Goal: Task Accomplishment & Management: Manage account settings

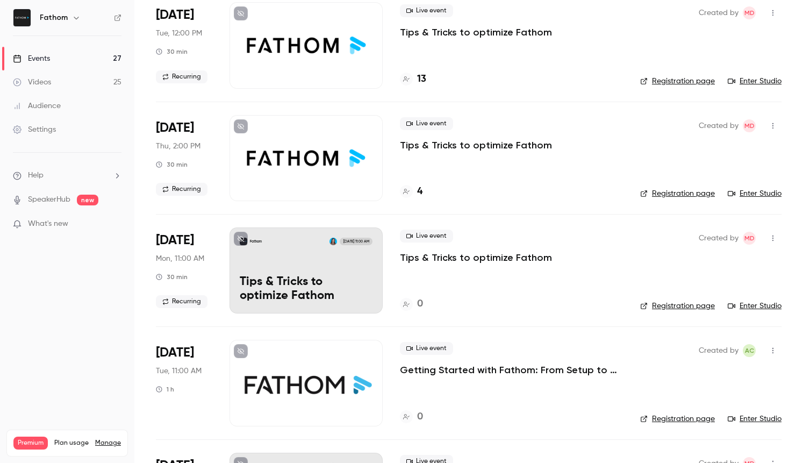
scroll to position [396, 0]
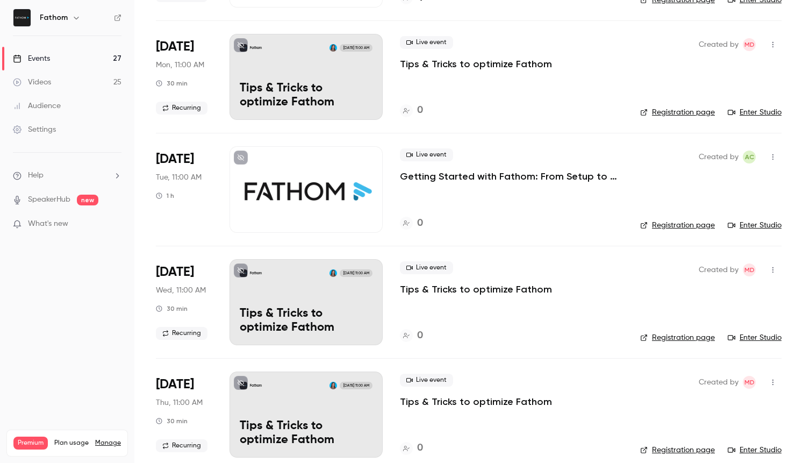
click at [513, 182] on p "Getting Started with Fathom: From Setup to Success" at bounding box center [511, 176] width 223 height 13
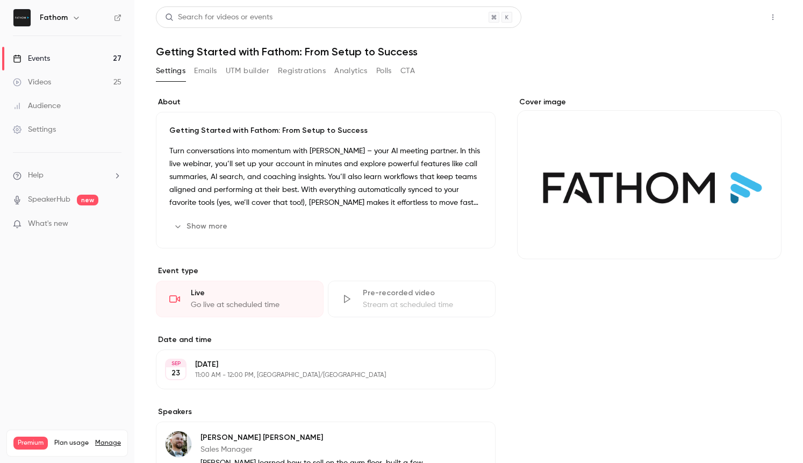
click at [729, 16] on button "Share" at bounding box center [734, 16] width 42 height 21
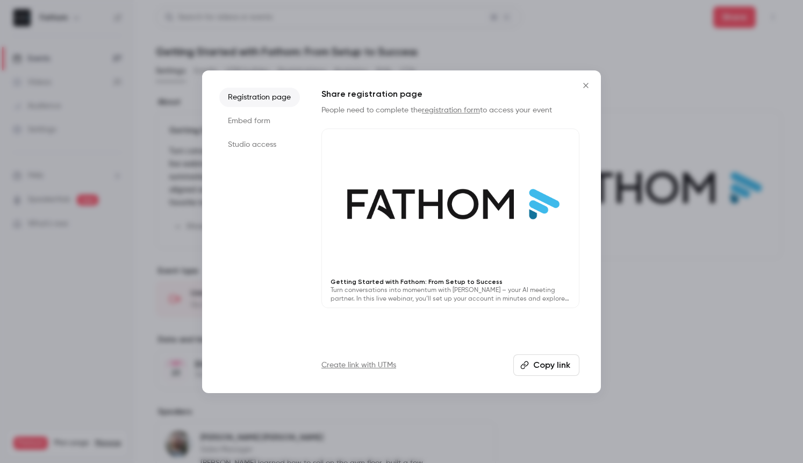
click at [563, 365] on button "Copy link" at bounding box center [546, 364] width 66 height 21
click at [590, 84] on icon "Close" at bounding box center [585, 85] width 13 height 9
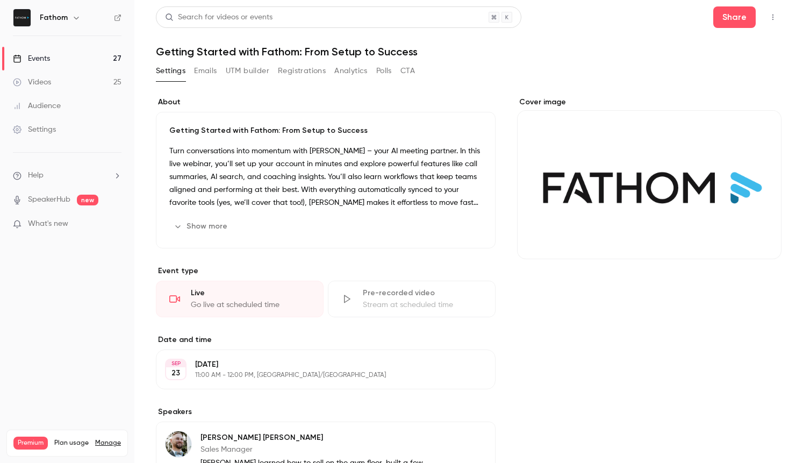
scroll to position [276, 0]
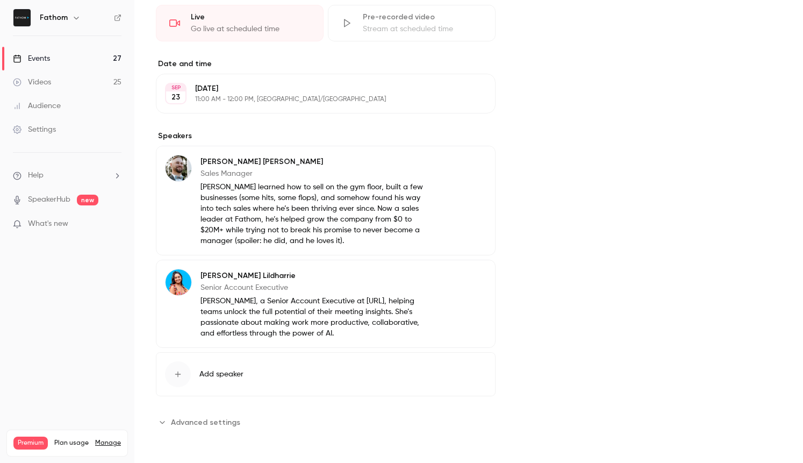
drag, startPoint x: 213, startPoint y: 428, endPoint x: 270, endPoint y: 348, distance: 98.3
click at [214, 427] on button "Advanced settings" at bounding box center [201, 421] width 91 height 17
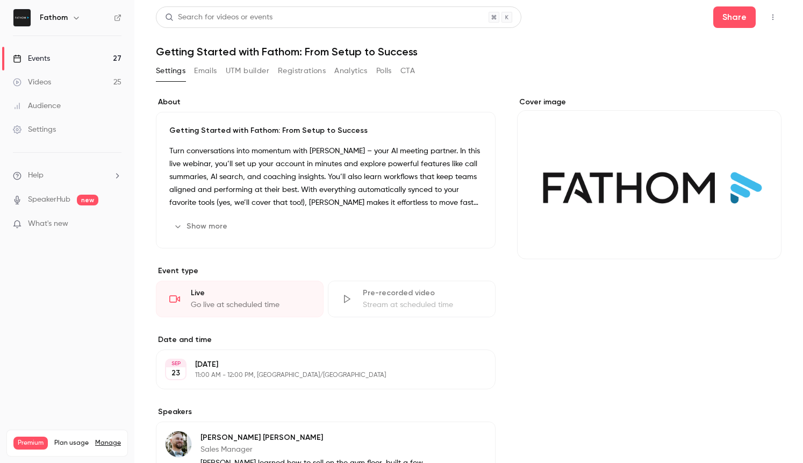
click at [203, 73] on button "Emails" at bounding box center [205, 70] width 23 height 17
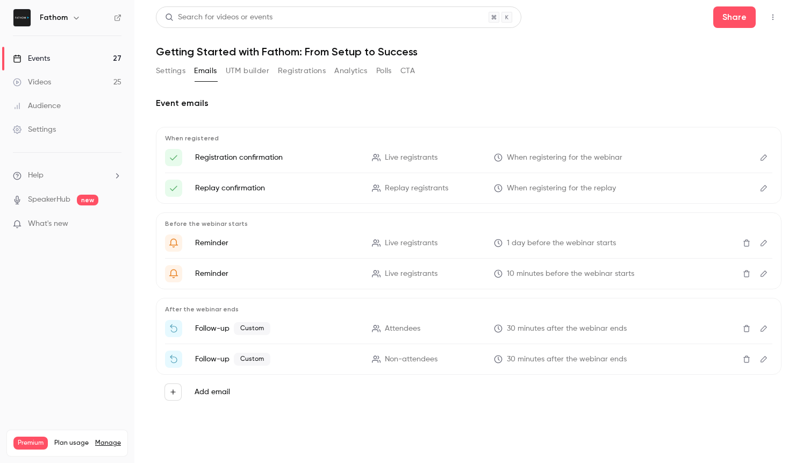
click at [250, 149] on li "Registration confirmation Live registrants When registering for the webinar" at bounding box center [468, 157] width 607 height 17
click at [764, 155] on icon "Edit" at bounding box center [763, 157] width 6 height 6
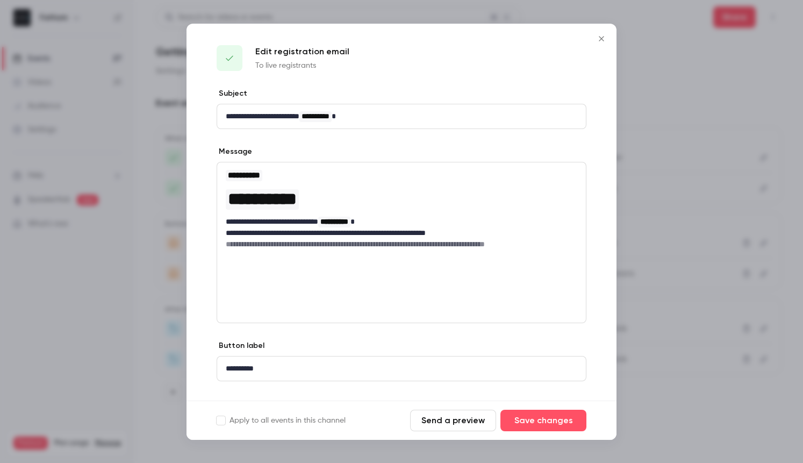
scroll to position [19, 0]
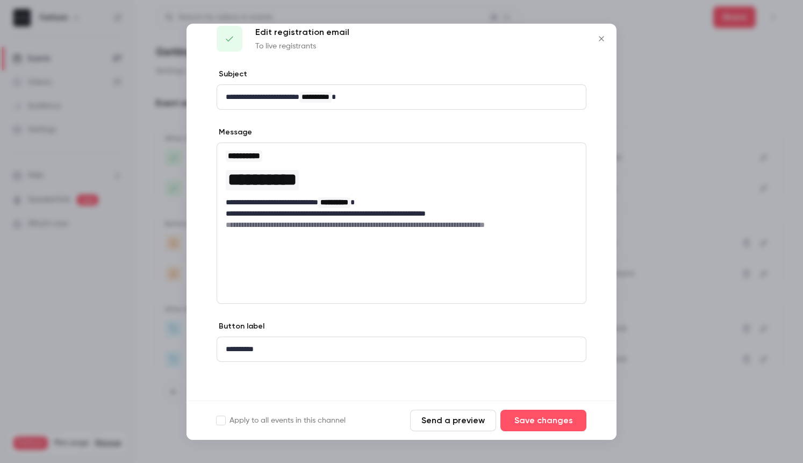
click at [597, 46] on button "Close" at bounding box center [601, 38] width 21 height 21
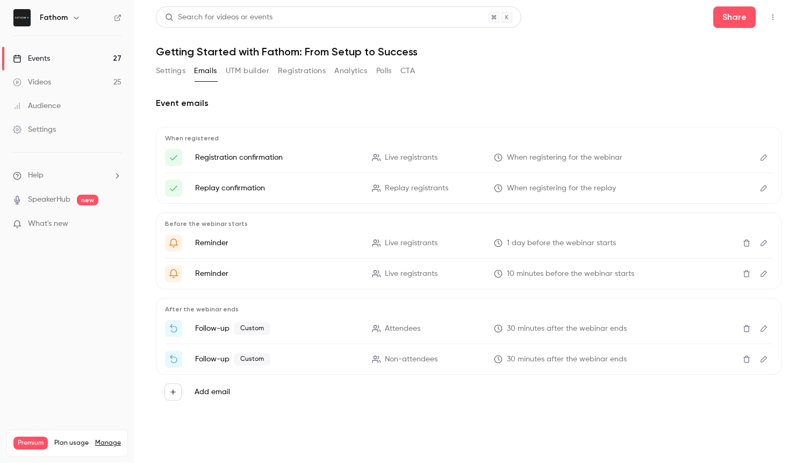
click at [764, 156] on icon "Edit" at bounding box center [763, 158] width 9 height 8
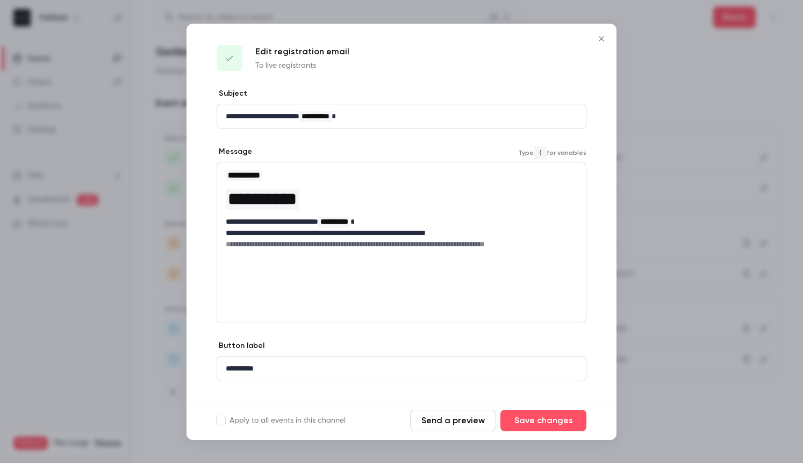
click at [382, 244] on h6 "**********" at bounding box center [401, 244] width 351 height 11
click at [383, 244] on h6 "**********" at bounding box center [401, 244] width 351 height 11
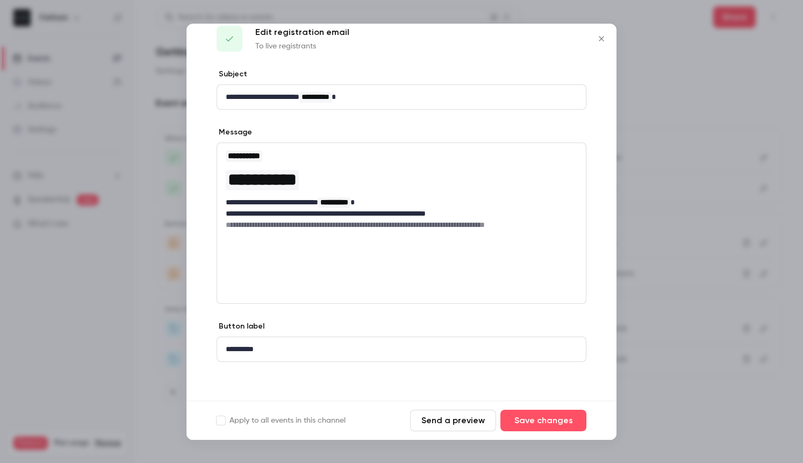
drag, startPoint x: 600, startPoint y: 40, endPoint x: 505, endPoint y: 236, distance: 218.2
click at [546, 164] on div "**********" at bounding box center [401, 232] width 430 height 416
click at [506, 225] on h6 "**********" at bounding box center [401, 224] width 351 height 11
drag, startPoint x: 571, startPoint y: 135, endPoint x: 548, endPoint y: 133, distance: 23.8
click at [600, 39] on icon "Close" at bounding box center [601, 38] width 5 height 5
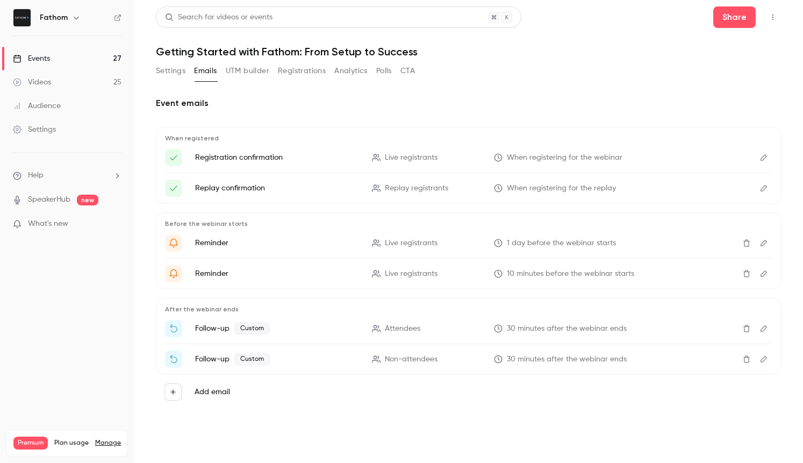
click at [762, 188] on icon "Edit" at bounding box center [763, 188] width 6 height 6
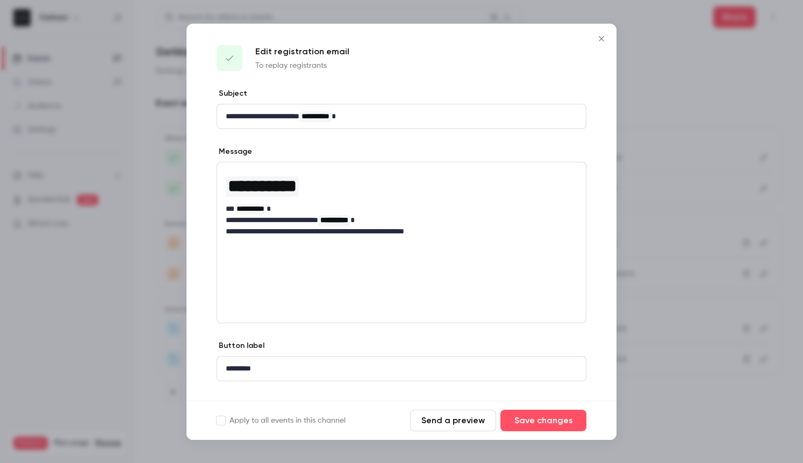
click at [600, 41] on icon "Close" at bounding box center [601, 38] width 13 height 9
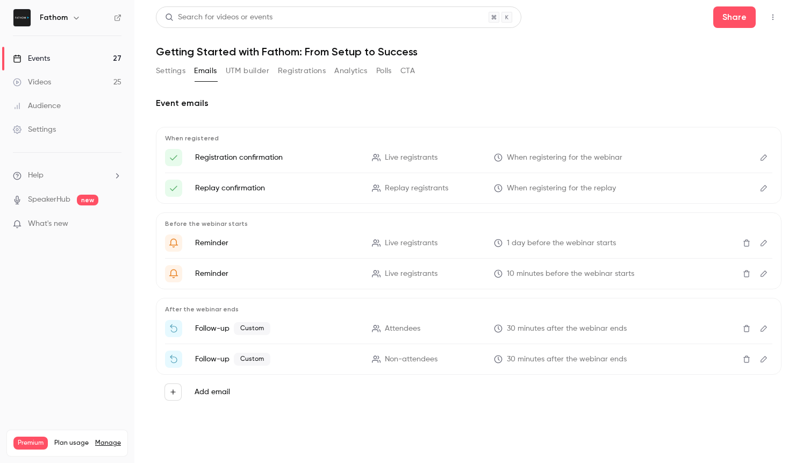
click at [757, 243] on button "Edit" at bounding box center [763, 242] width 17 height 17
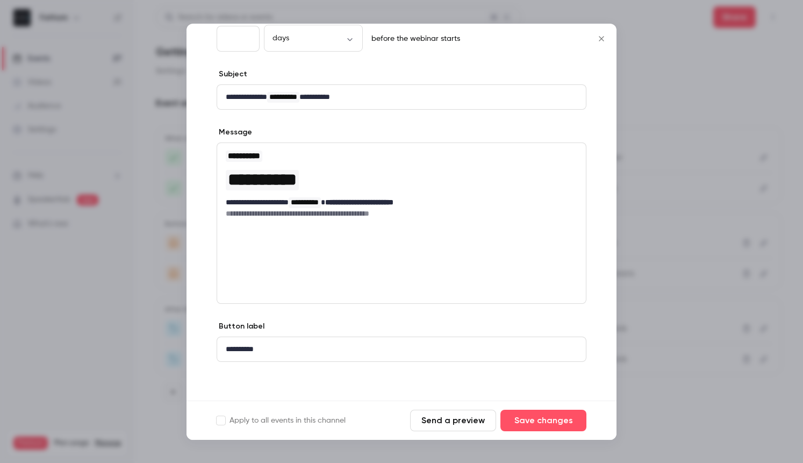
scroll to position [0, 0]
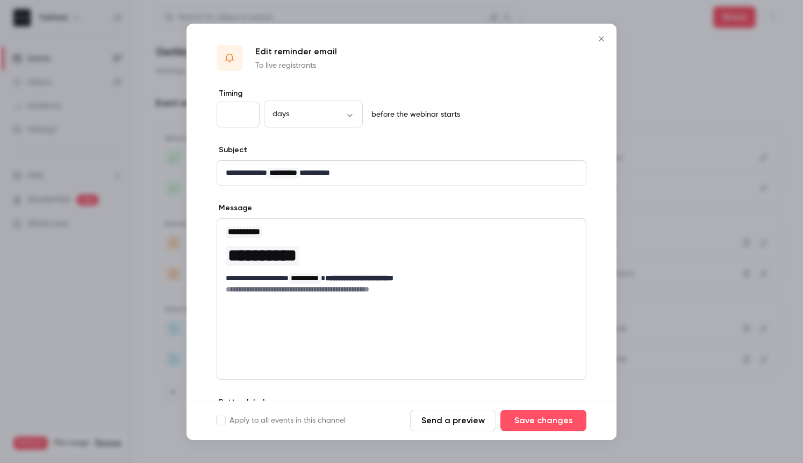
click at [598, 42] on button "Close" at bounding box center [601, 38] width 21 height 21
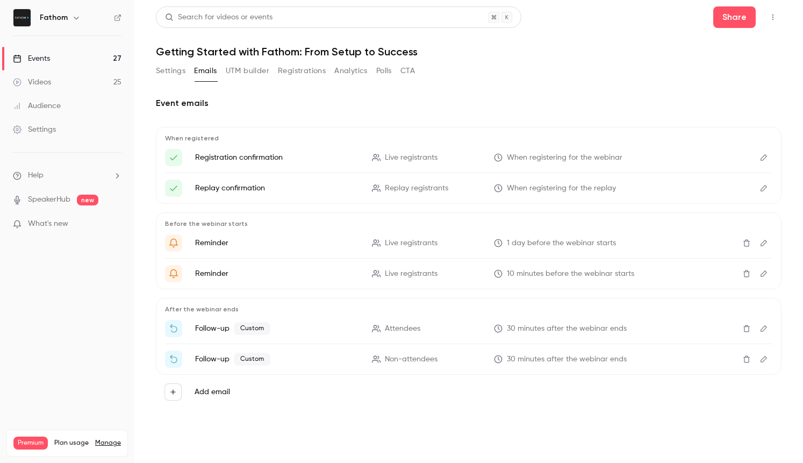
click at [771, 270] on button "Edit" at bounding box center [763, 273] width 17 height 17
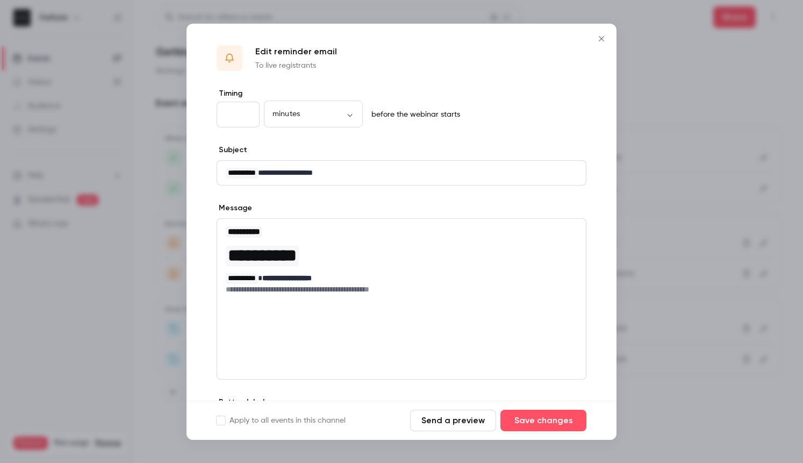
scroll to position [76, 0]
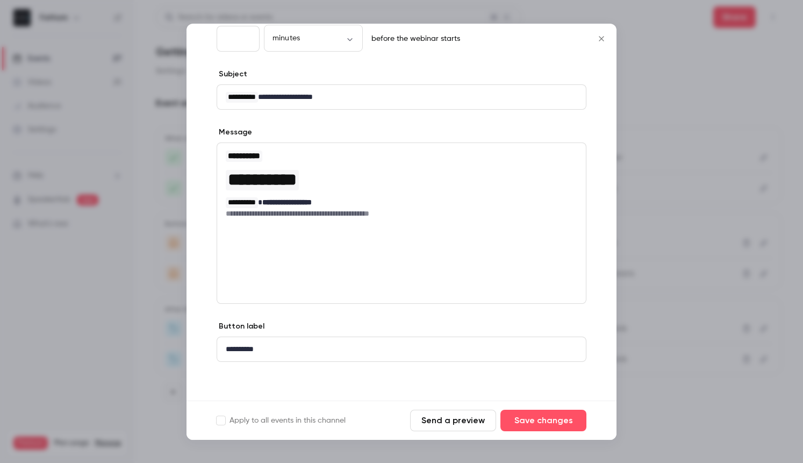
click at [603, 34] on icon "Close" at bounding box center [601, 38] width 13 height 9
